Goal: Transaction & Acquisition: Purchase product/service

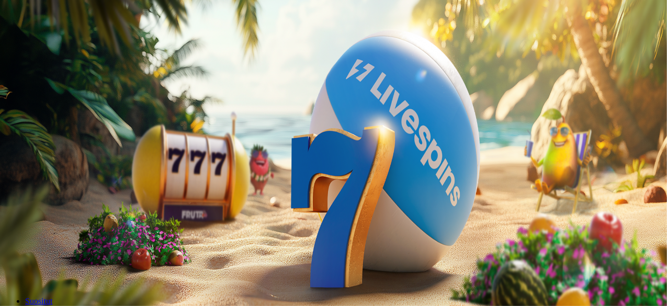
click at [64, 43] on button "Kirjaudu" at bounding box center [72, 37] width 34 height 11
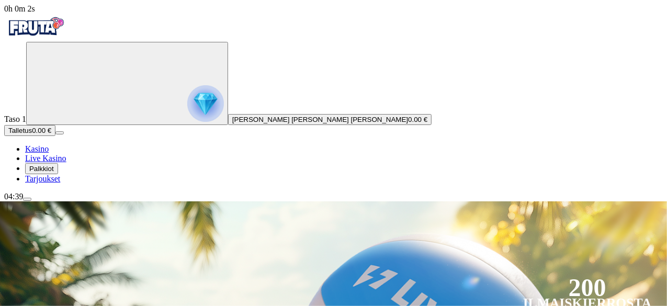
click at [27, 199] on span "menu icon" at bounding box center [27, 199] width 0 height 0
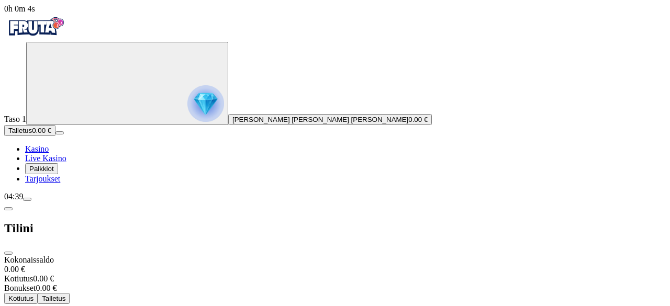
drag, startPoint x: 46, startPoint y: 104, endPoint x: 51, endPoint y: 117, distance: 13.6
click at [187, 117] on img "Primary" at bounding box center [205, 103] width 37 height 37
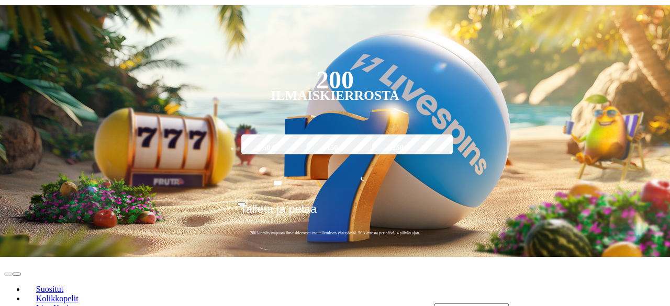
scroll to position [1318, 0]
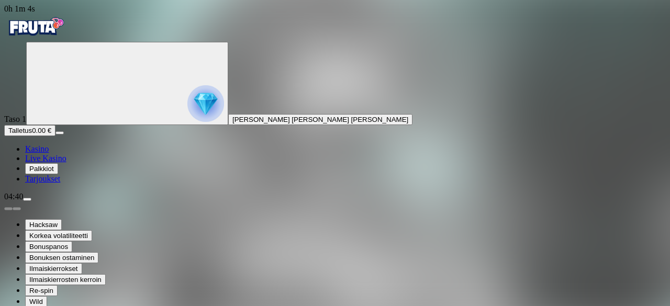
click at [49, 153] on span "Kasino" at bounding box center [37, 148] width 24 height 9
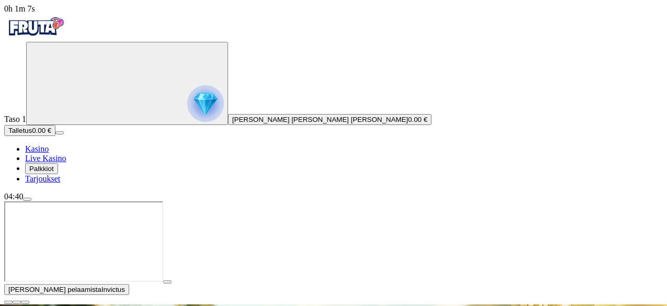
click at [38, 122] on icon "Primary" at bounding box center [108, 82] width 157 height 78
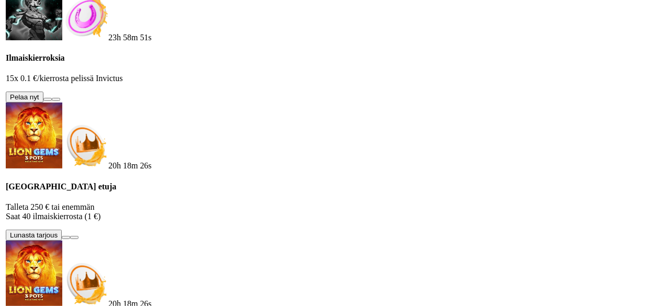
scroll to position [562, 0]
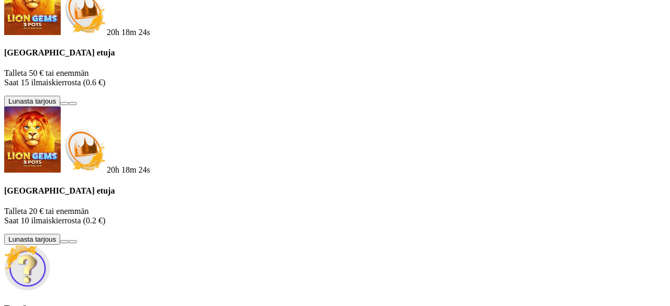
click at [301, 95] on div "20h 18m 24s [GEOGRAPHIC_DATA] etuja Talleta 250 € tai enemmän Saat 40 ilmaiskie…" at bounding box center [334, 18] width 661 height 650
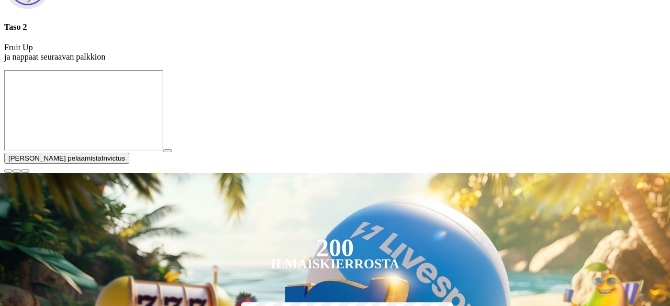
scroll to position [1124, 0]
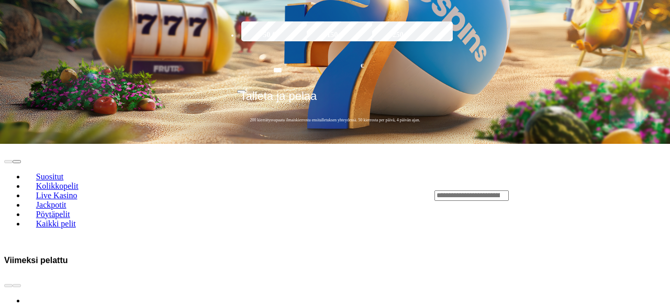
drag, startPoint x: 59, startPoint y: 290, endPoint x: 87, endPoint y: 290, distance: 28.8
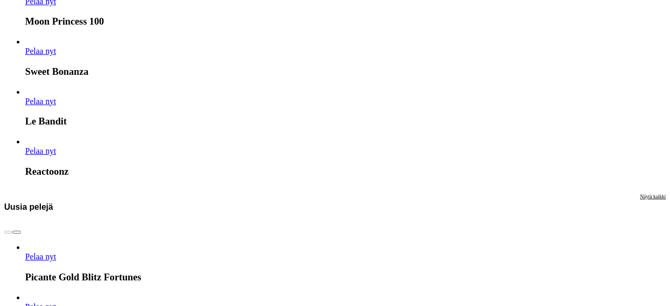
scroll to position [1687, 0]
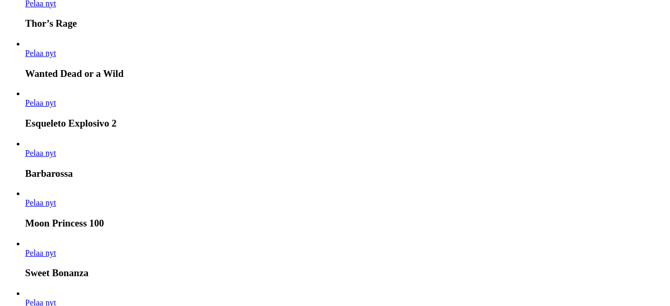
drag, startPoint x: 311, startPoint y: 56, endPoint x: 309, endPoint y: 150, distance: 93.7
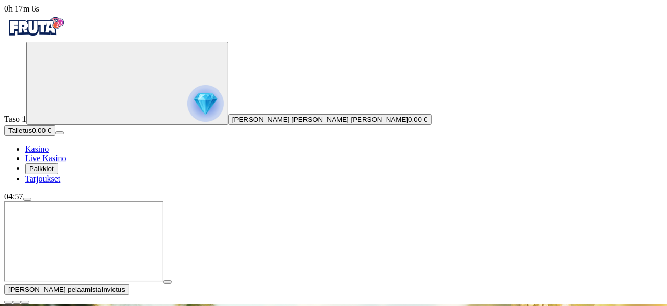
click at [27, 199] on span "menu icon" at bounding box center [27, 199] width 0 height 0
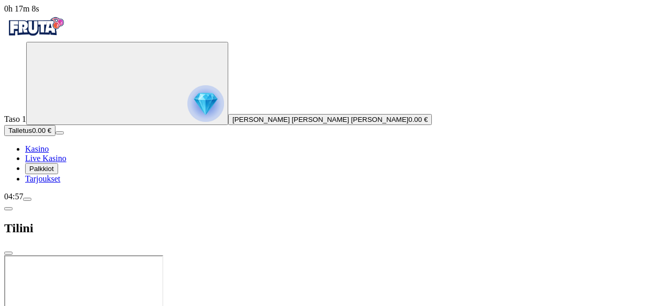
click at [187, 107] on img "Primary" at bounding box center [205, 103] width 37 height 37
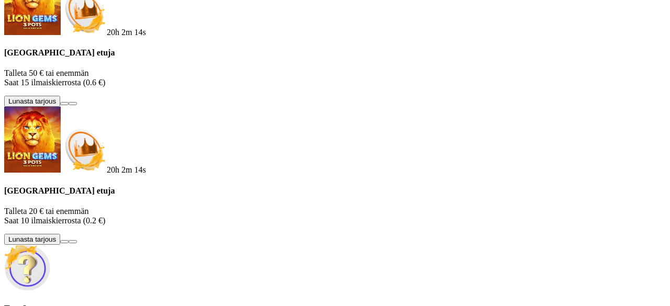
scroll to position [41, 0]
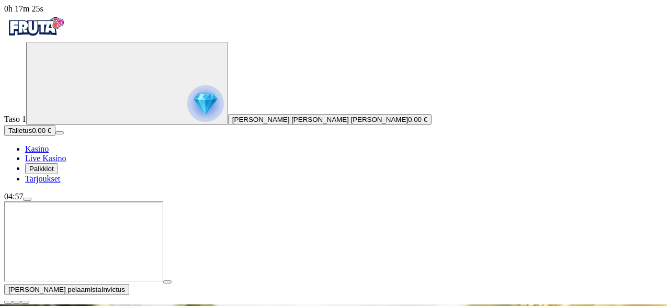
click at [13, 301] on button "button" at bounding box center [8, 302] width 8 height 3
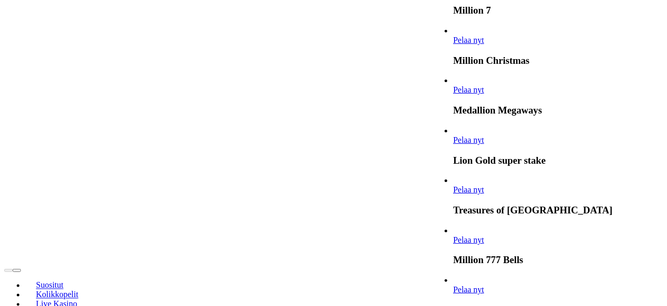
scroll to position [731, 0]
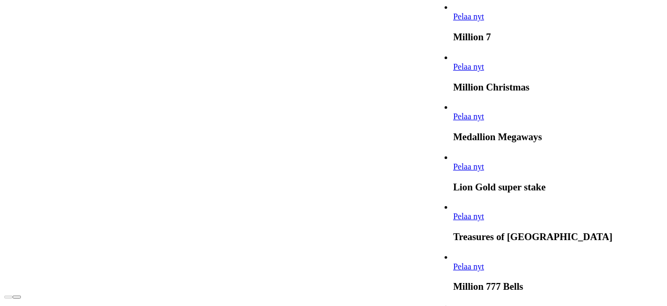
type input "****"
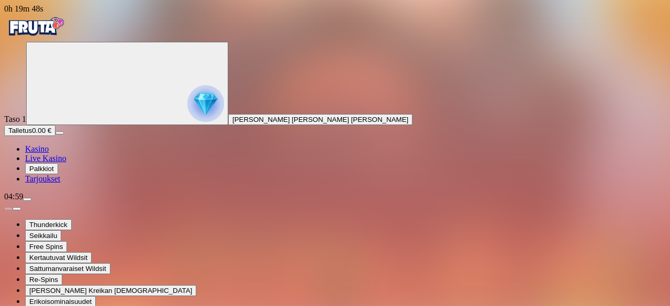
click at [48, 153] on span "Kasino" at bounding box center [37, 148] width 24 height 9
drag, startPoint x: 46, startPoint y: 288, endPoint x: 52, endPoint y: 283, distance: 8.2
click at [52, 283] on div "0h 19m 49s Taso 1 Perttu [PERSON_NAME] [PERSON_NAME] Talletus 0.00 € Kasino Liv…" at bounding box center [334, 161] width 661 height 314
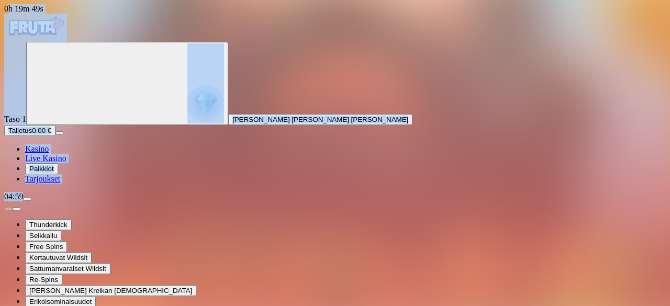
click at [52, 201] on div "04:59" at bounding box center [334, 196] width 661 height 9
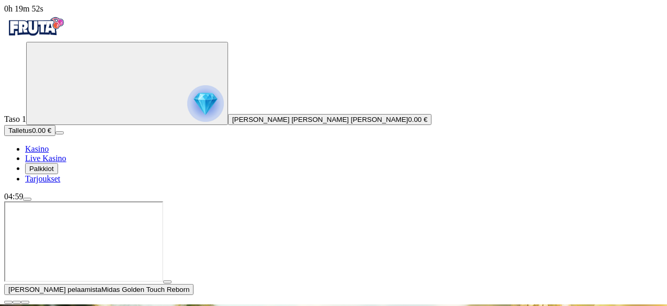
click at [27, 199] on span "menu icon" at bounding box center [27, 199] width 0 height 0
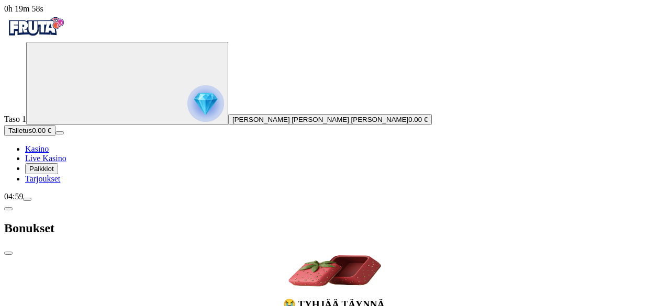
click at [8, 209] on span "chevron-left icon" at bounding box center [8, 209] width 0 height 0
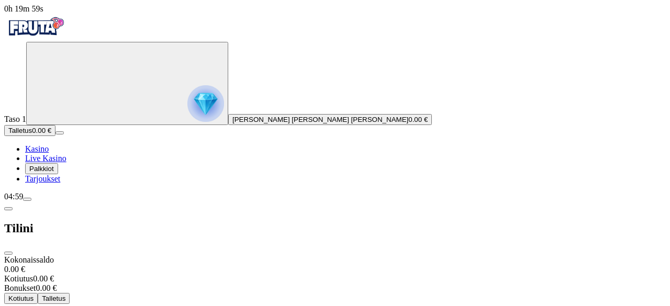
click at [187, 122] on img "Primary" at bounding box center [205, 103] width 37 height 37
